Goal: Information Seeking & Learning: Find specific page/section

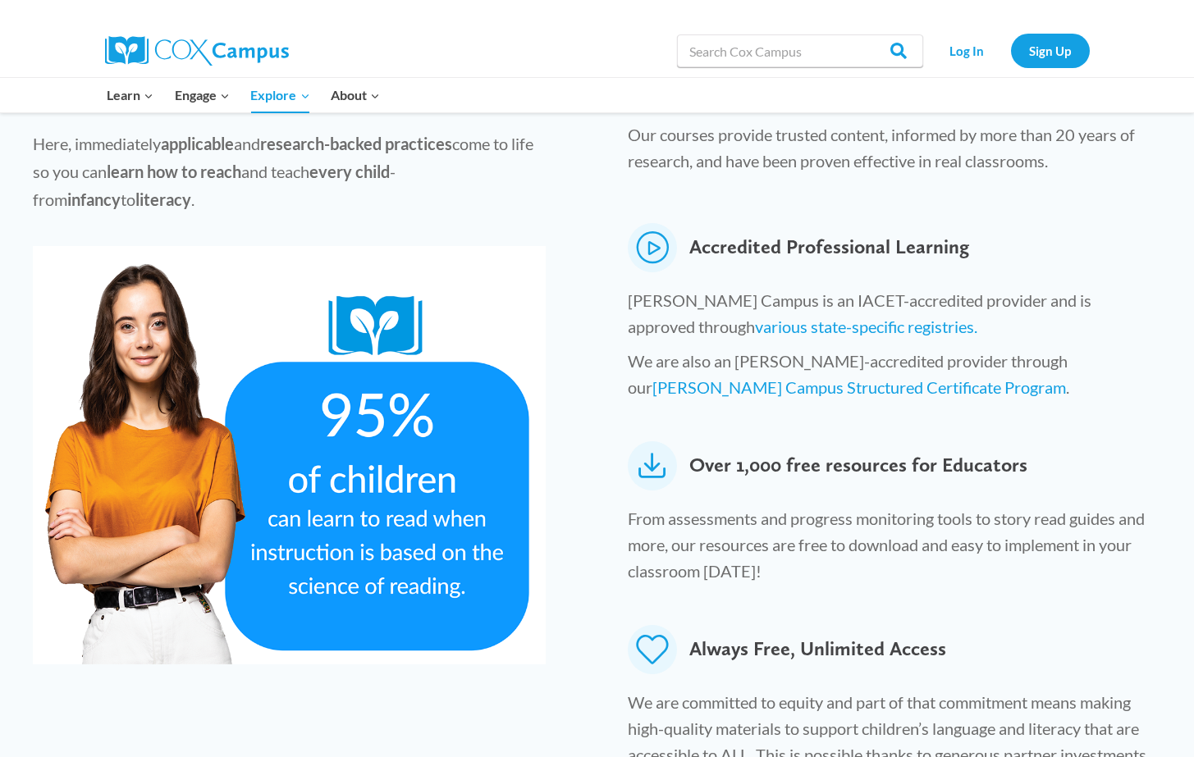
scroll to position [674, 0]
click at [322, 490] on img at bounding box center [289, 454] width 513 height 418
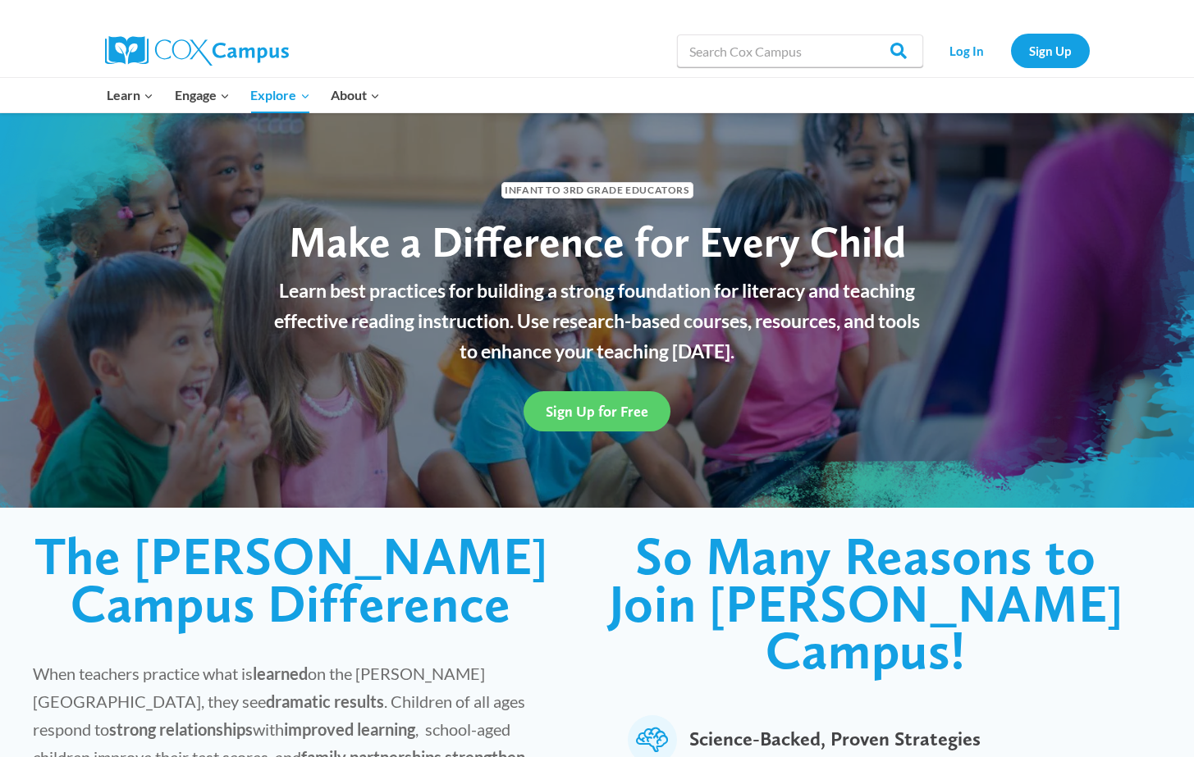
scroll to position [0, 0]
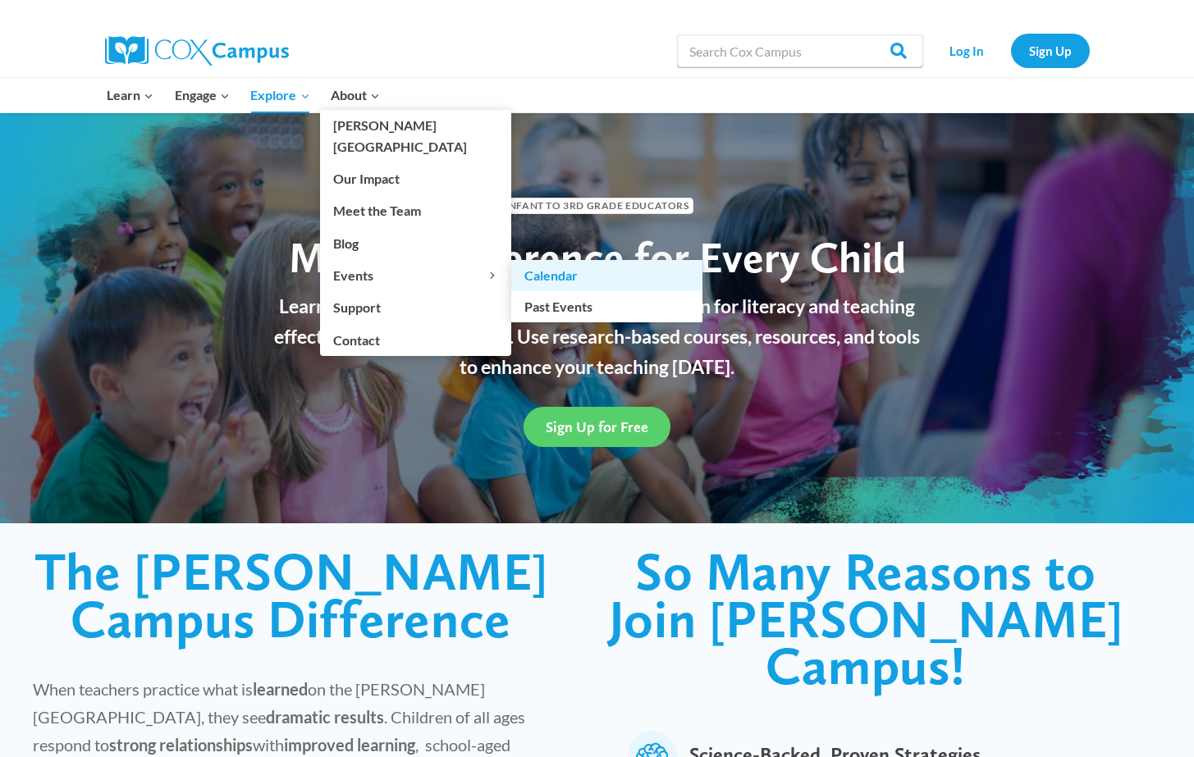
click at [578, 261] on link "Calendar" at bounding box center [606, 275] width 191 height 31
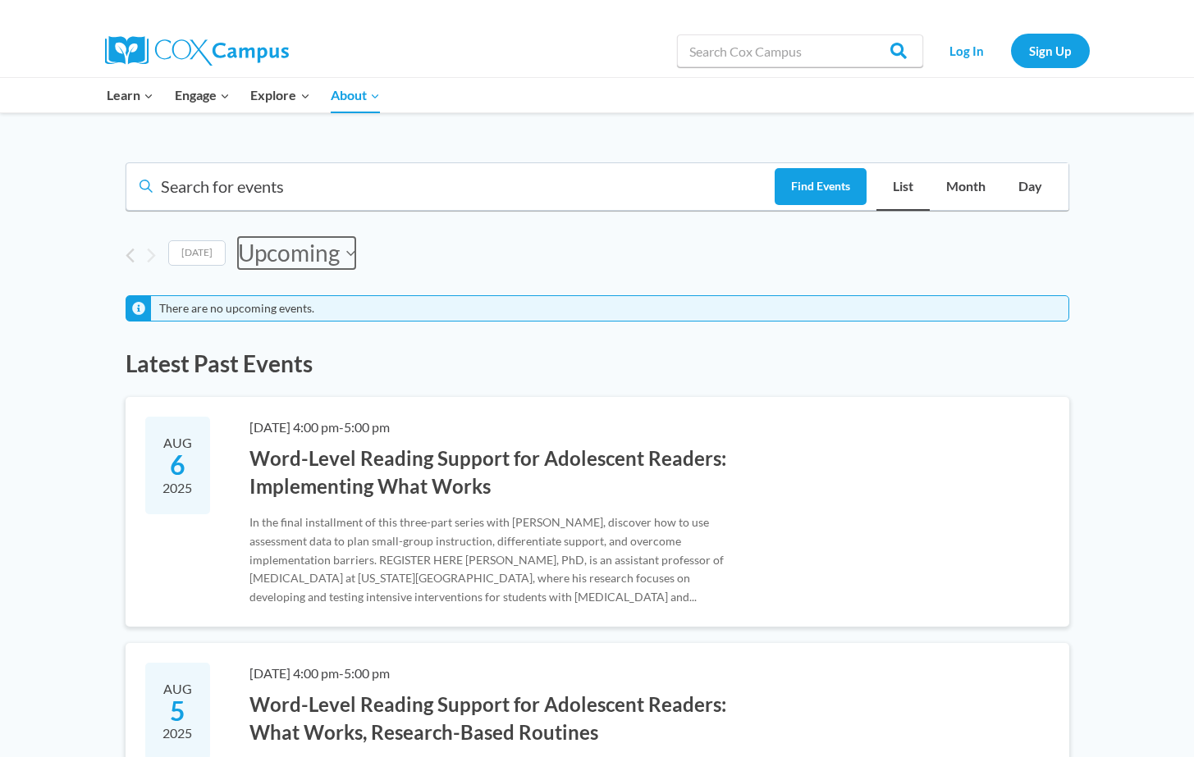
click at [336, 249] on button "Upcoming Upcoming" at bounding box center [296, 253] width 117 height 33
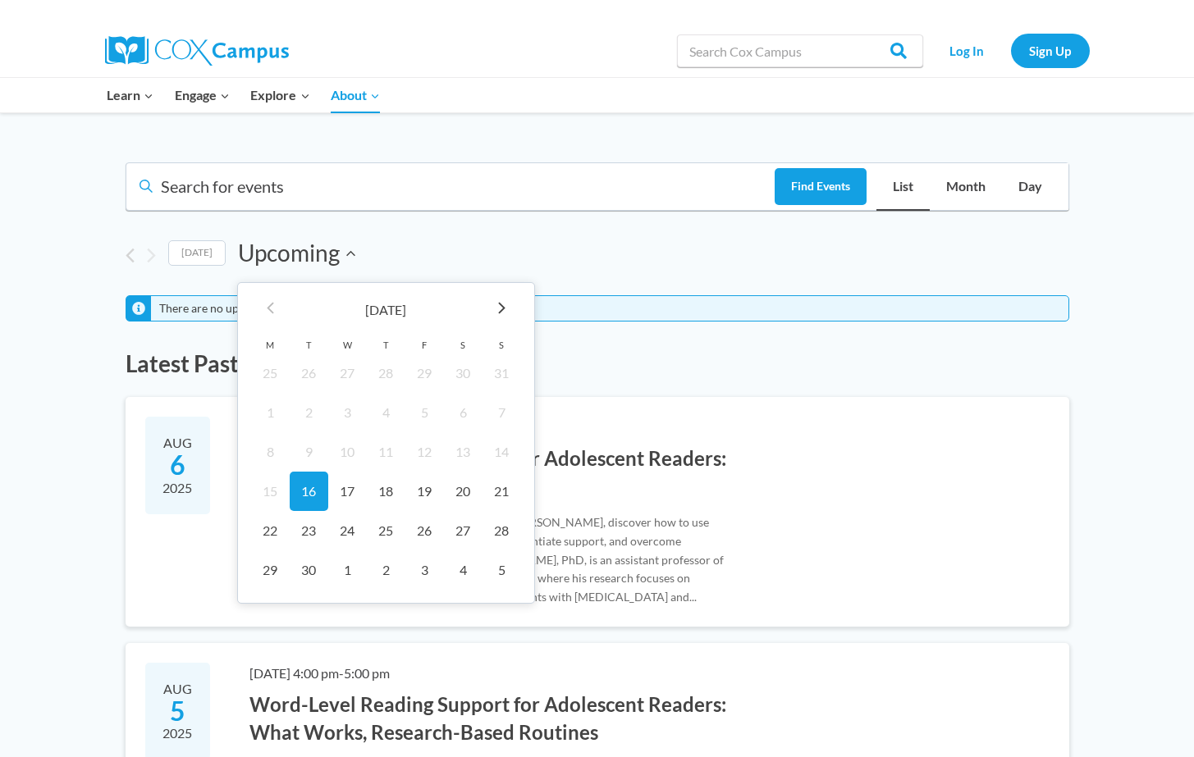
click at [491, 311] on th "Next" at bounding box center [501, 310] width 39 height 54
click at [336, 370] on td "1" at bounding box center [347, 373] width 39 height 39
type input "[DATE]"
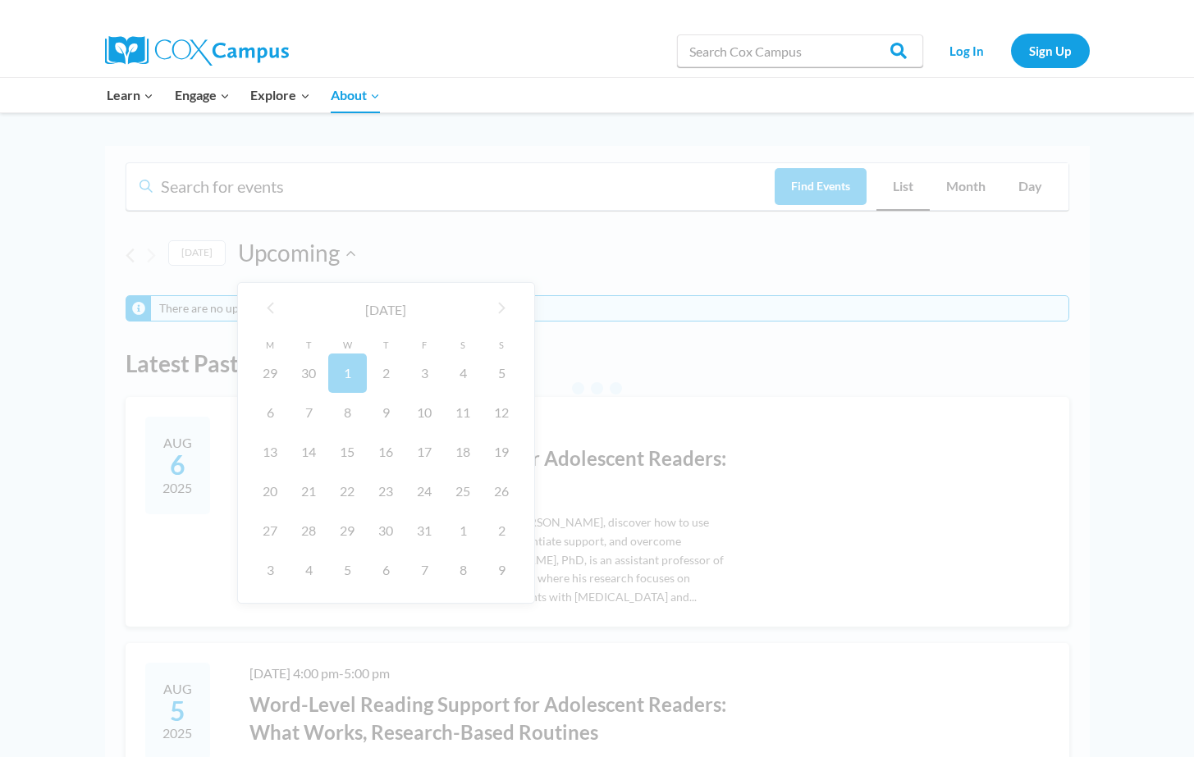
scroll to position [0, 62]
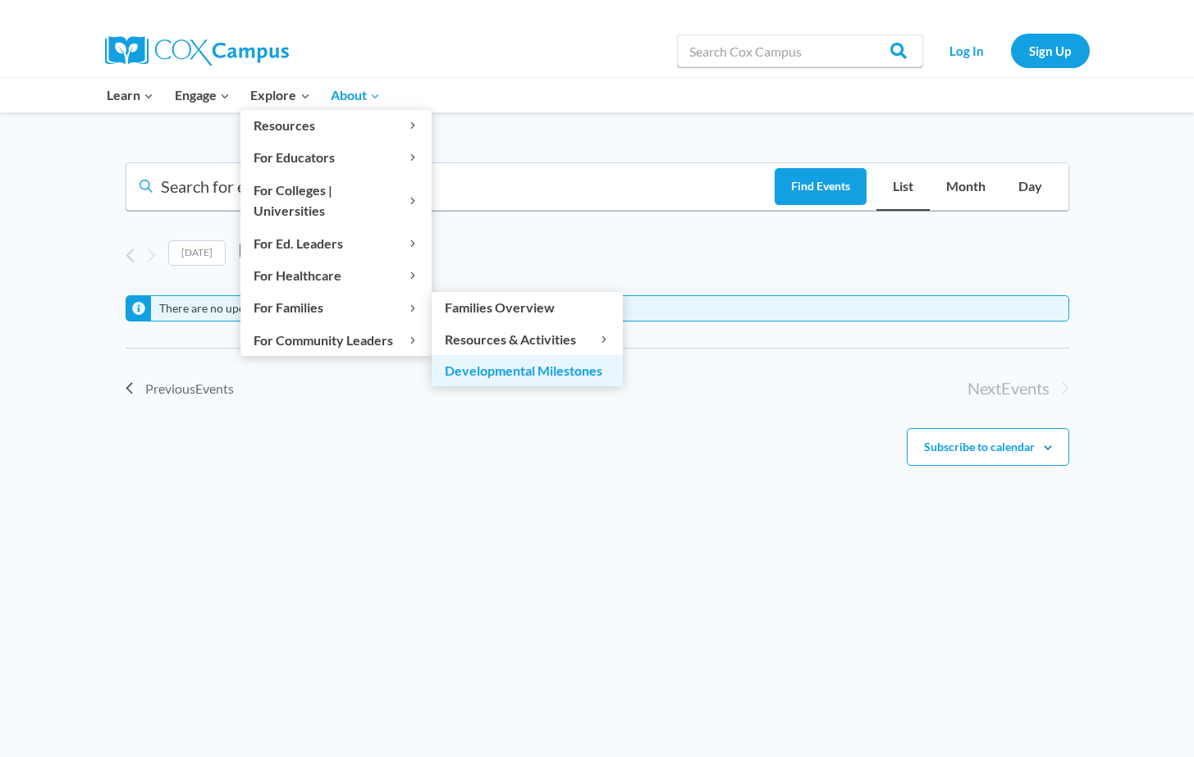
click at [519, 355] on link "Developmental Milestones" at bounding box center [527, 370] width 191 height 31
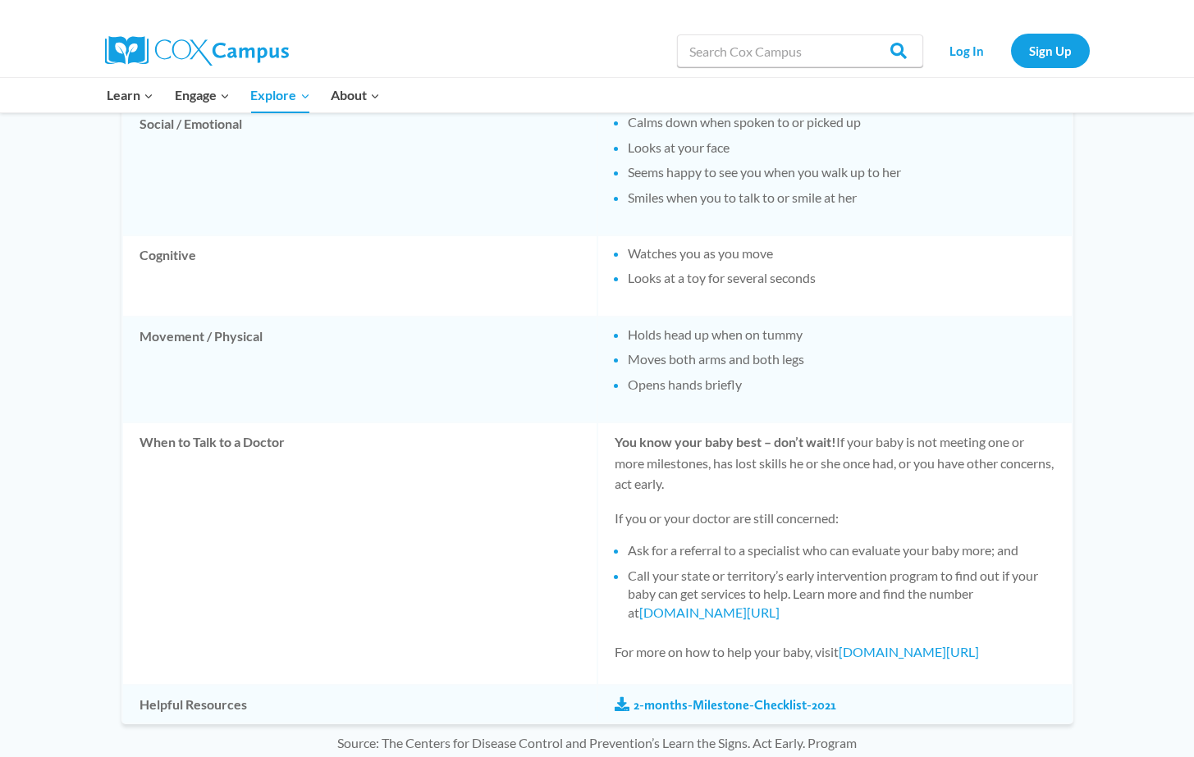
scroll to position [1231, 0]
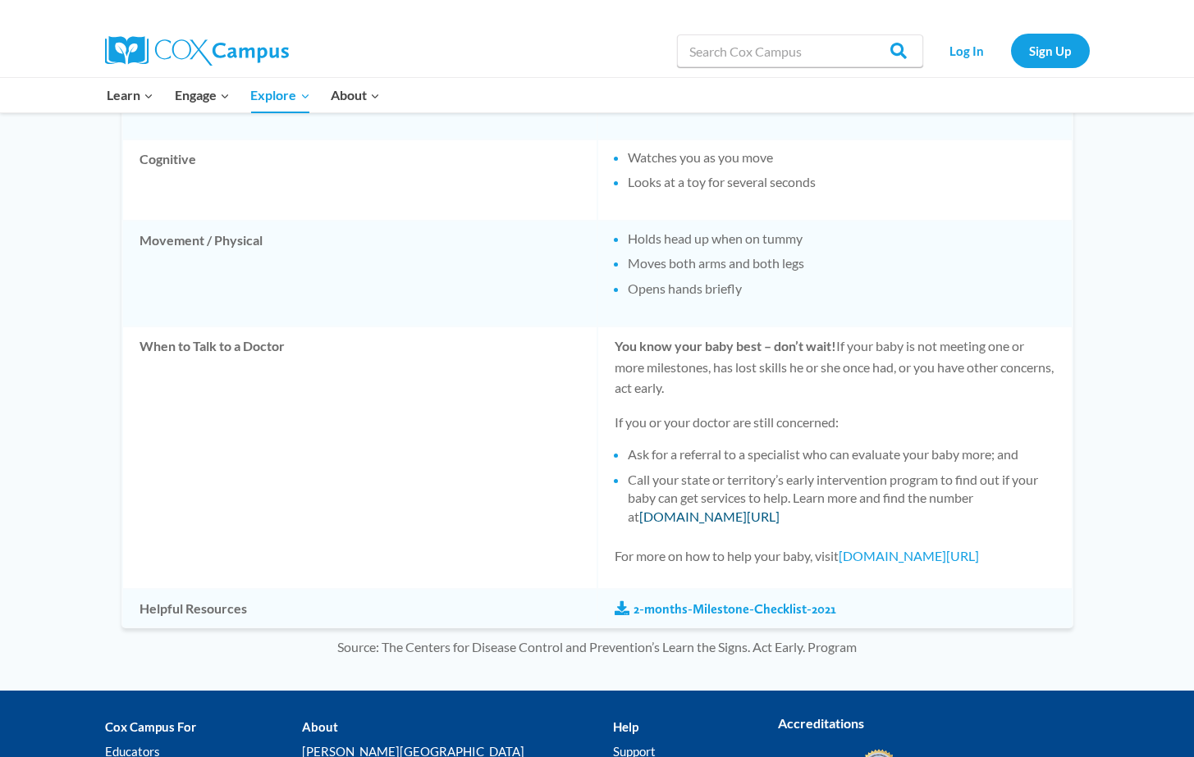
click at [690, 513] on link "cdc.gov/FindEI" at bounding box center [709, 517] width 140 height 16
